Goal: Transaction & Acquisition: Subscribe to service/newsletter

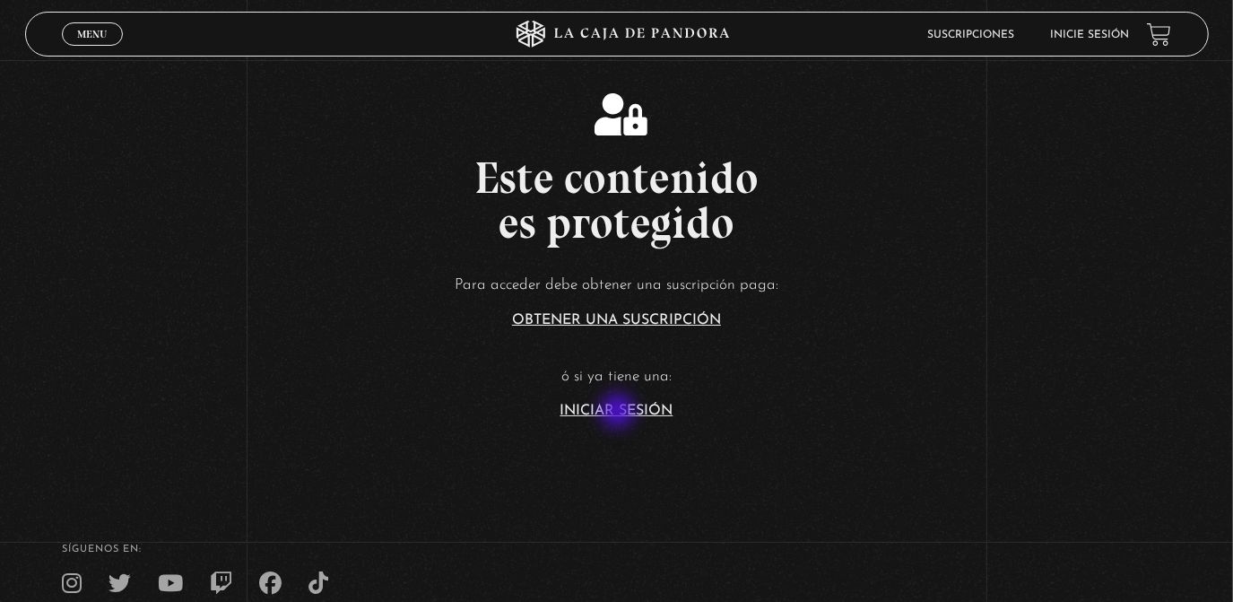
click at [619, 412] on link "Iniciar Sesión" at bounding box center [616, 410] width 113 height 14
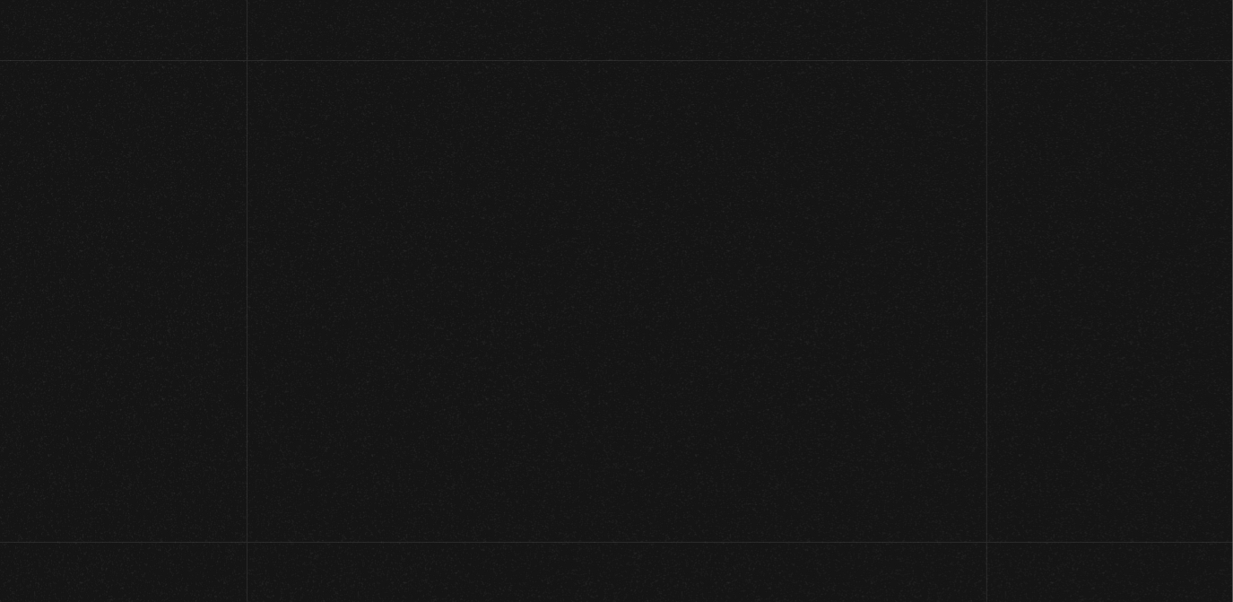
type input "rebe_sanchez28@hotmail.com"
click at [619, 412] on label "Contraseña" at bounding box center [577, 422] width 168 height 28
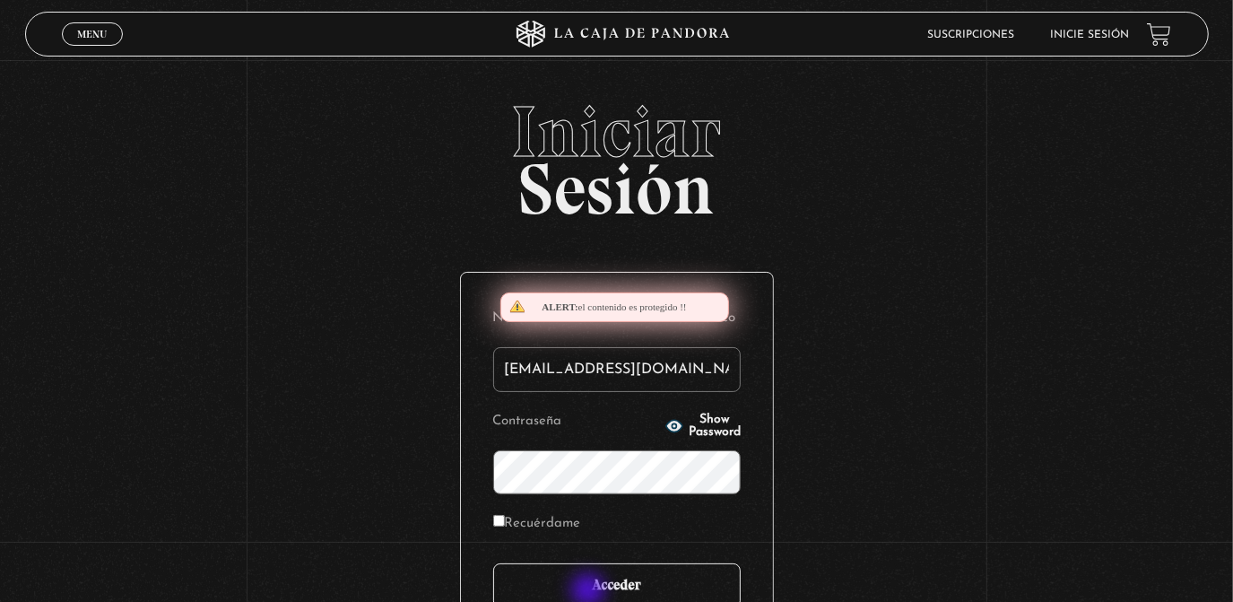
click at [590, 592] on input "Acceder" at bounding box center [616, 585] width 247 height 45
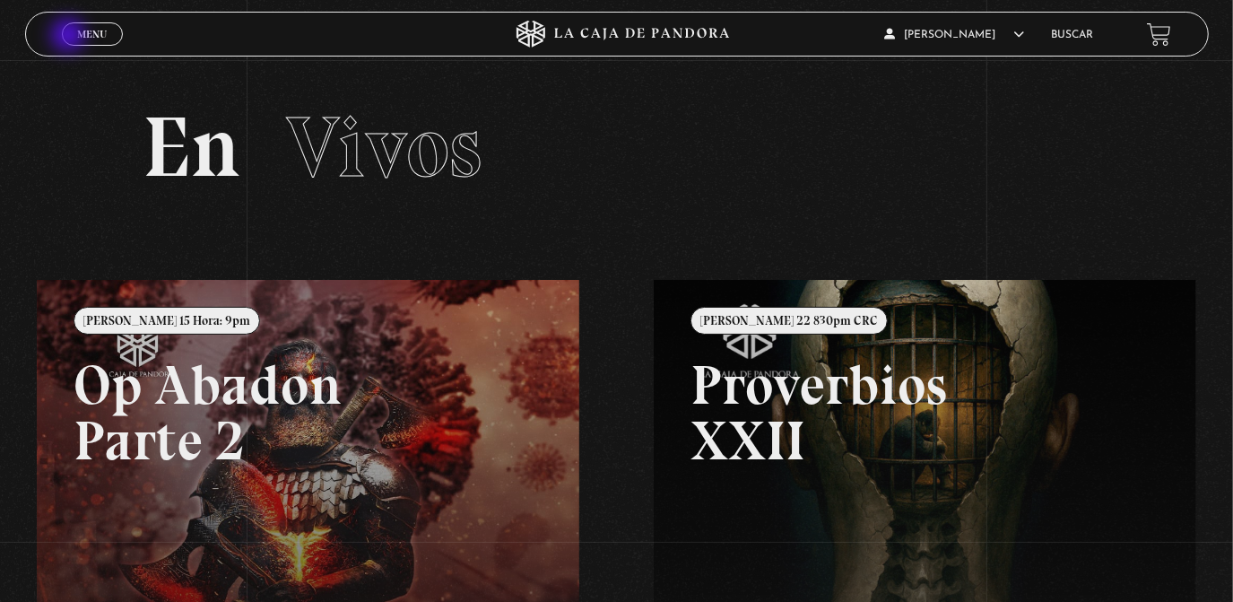
click at [70, 37] on link "Menu Cerrar" at bounding box center [92, 33] width 61 height 23
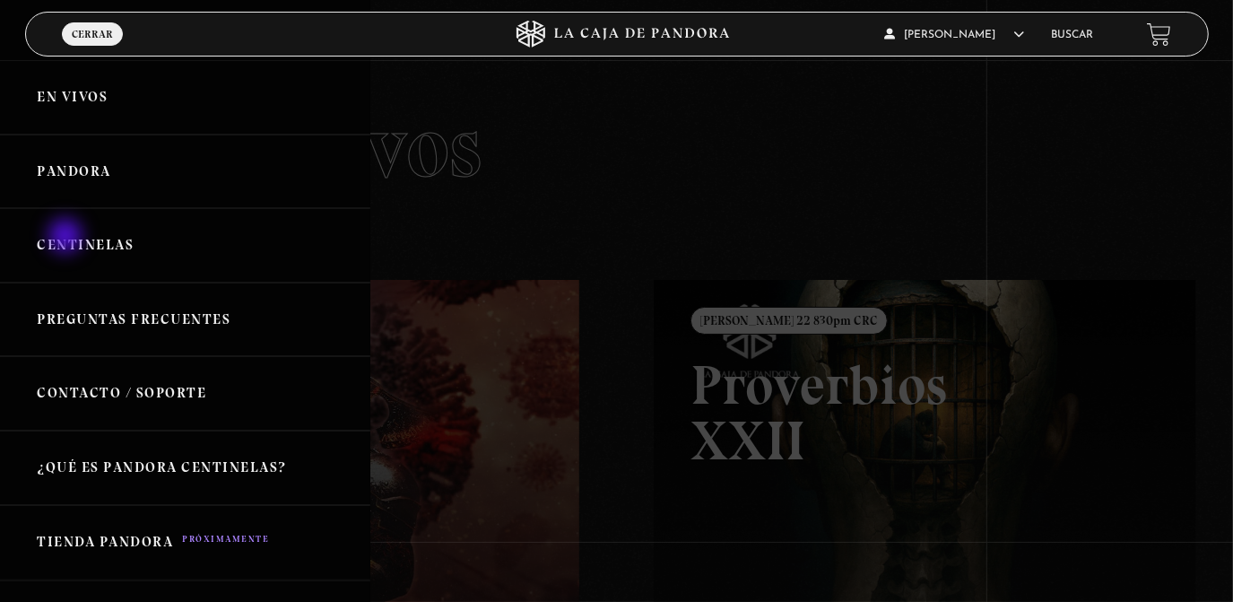
click at [67, 238] on link "Centinelas" at bounding box center [185, 245] width 370 height 74
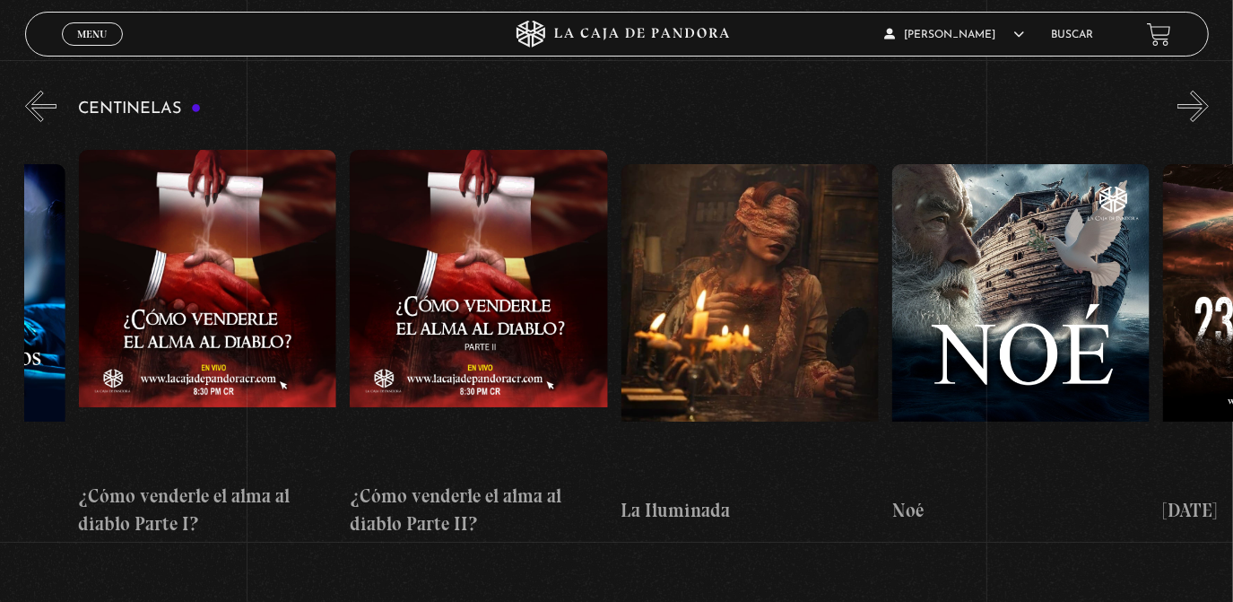
scroll to position [0, 9977]
click at [494, 270] on figure at bounding box center [479, 311] width 257 height 323
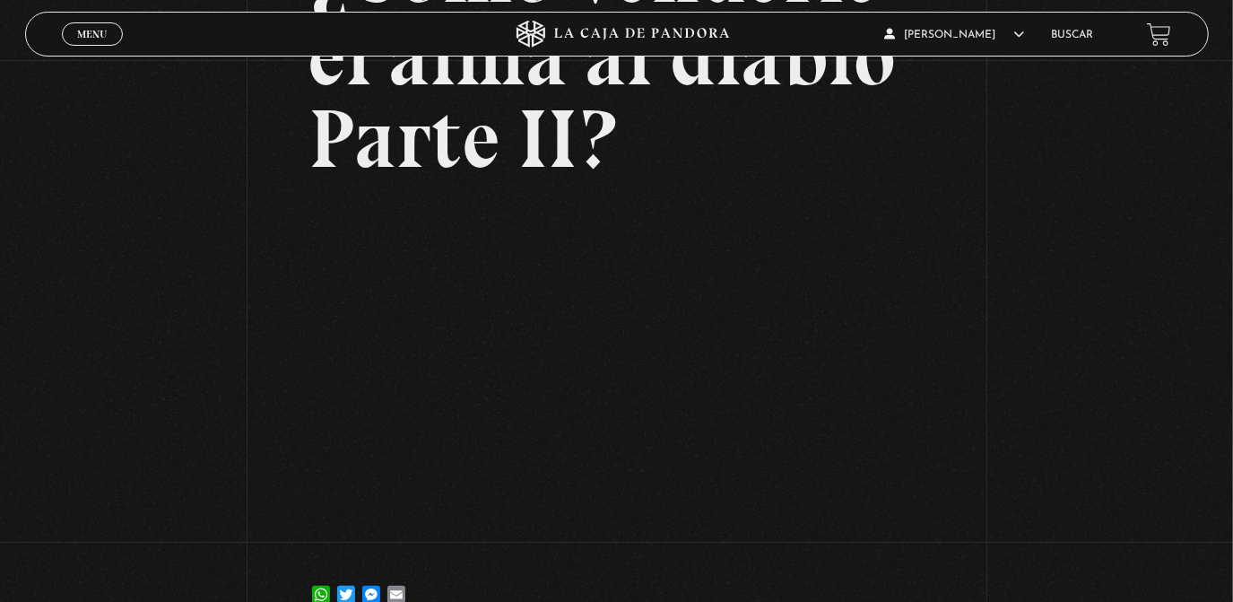
scroll to position [225, 0]
